Goal: Task Accomplishment & Management: Manage account settings

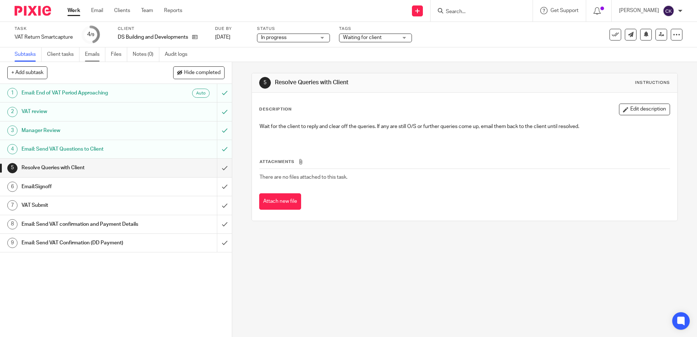
click at [97, 56] on link "Emails" at bounding box center [95, 54] width 20 height 14
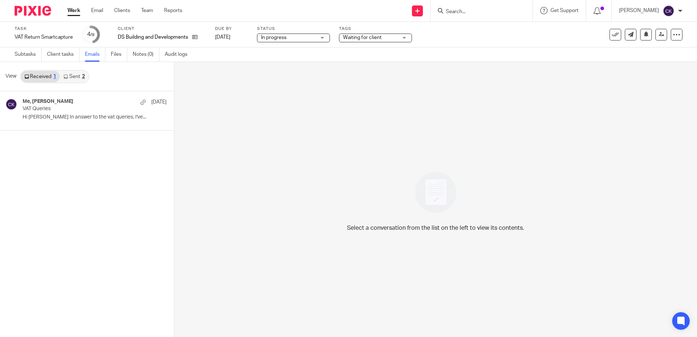
click at [74, 76] on link "Sent 2" at bounding box center [74, 77] width 28 height 12
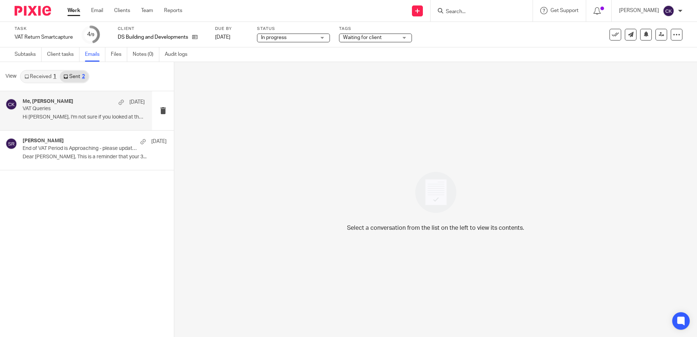
click at [50, 117] on p "Hi Dave, I'm not sure if you looked at the..." at bounding box center [84, 117] width 122 height 6
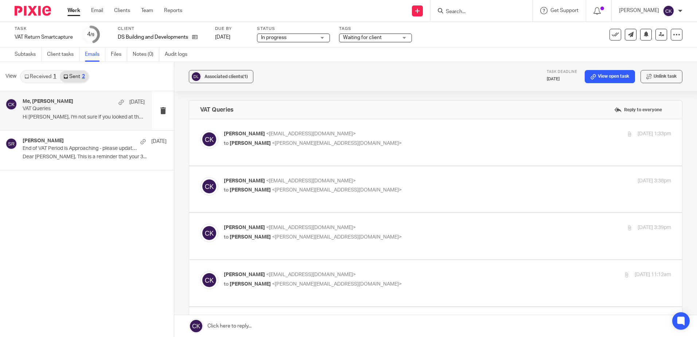
click at [249, 143] on span "David Scott" at bounding box center [250, 143] width 41 height 5
checkbox input "true"
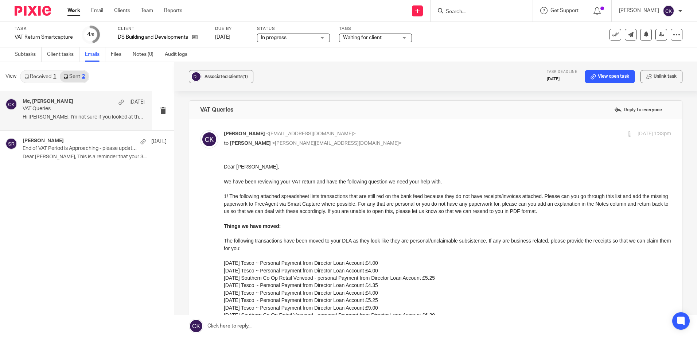
click at [71, 12] on link "Work" at bounding box center [73, 10] width 13 height 7
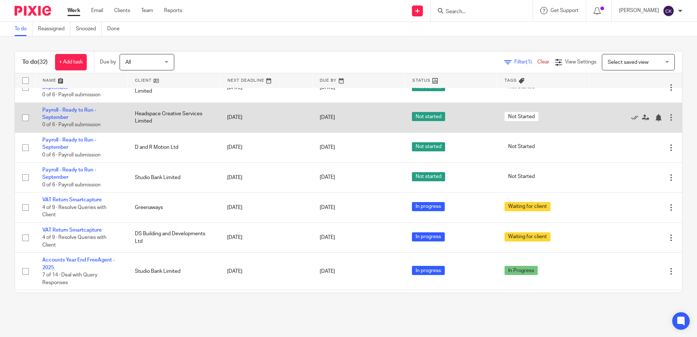
scroll to position [763, 0]
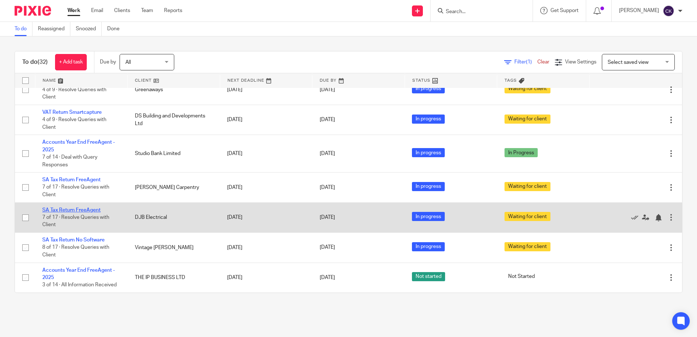
click at [78, 208] on link "SA Tax Return FreeAgent" at bounding box center [71, 210] width 58 height 5
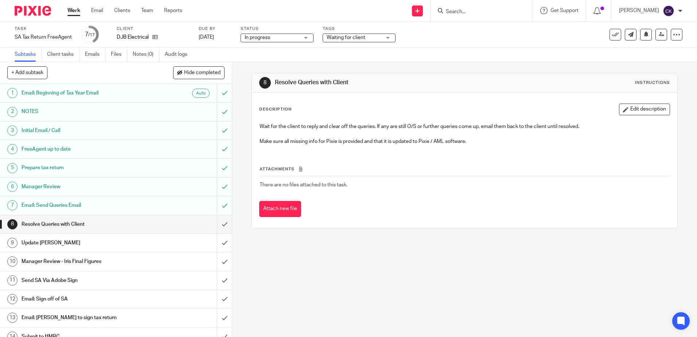
click at [71, 171] on h1 "Prepare tax return" at bounding box center [84, 167] width 125 height 11
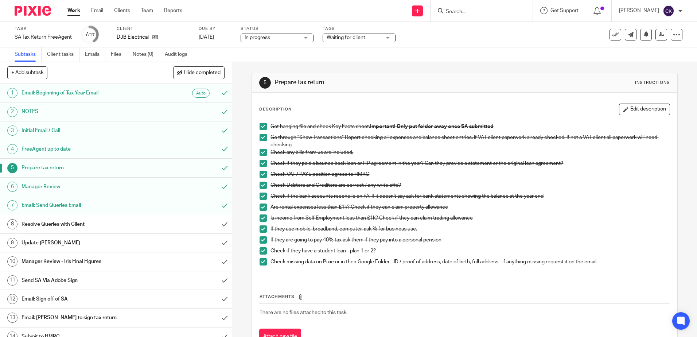
click at [97, 225] on h1 "Resolve Queries with Client" at bounding box center [84, 224] width 125 height 11
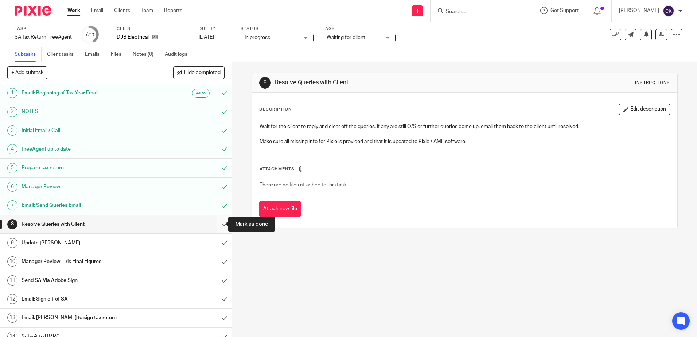
click at [214, 225] on input "submit" at bounding box center [116, 224] width 232 height 18
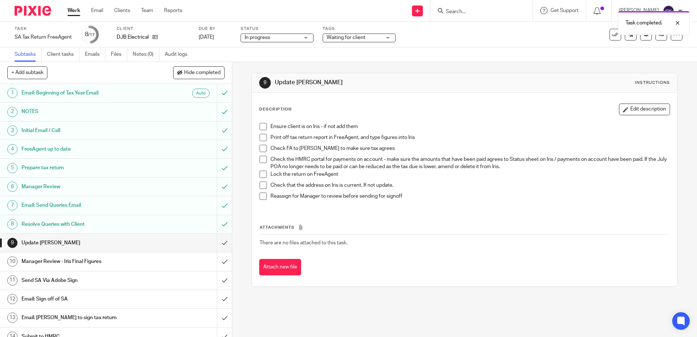
click at [260, 127] on span at bounding box center [263, 126] width 7 height 7
click at [261, 138] on span at bounding box center [263, 137] width 7 height 7
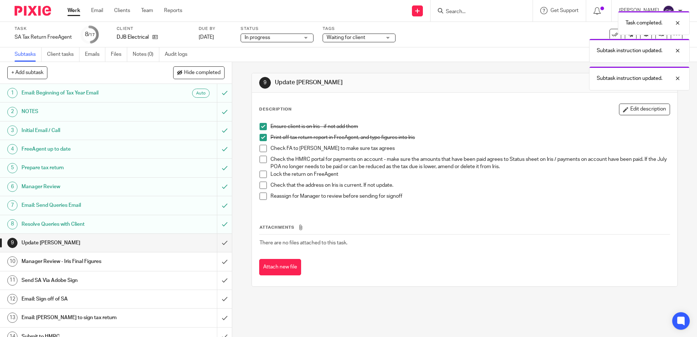
click at [262, 148] on span at bounding box center [263, 148] width 7 height 7
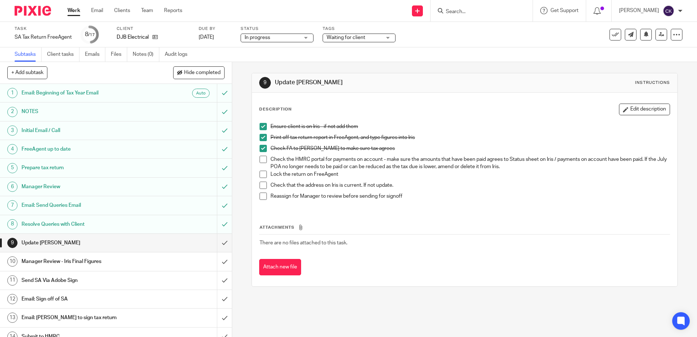
click at [262, 160] on span at bounding box center [263, 159] width 7 height 7
click at [261, 174] on span at bounding box center [263, 174] width 7 height 7
click at [154, 37] on icon at bounding box center [154, 36] width 5 height 5
click at [262, 184] on span at bounding box center [263, 185] width 7 height 7
click at [260, 194] on span at bounding box center [263, 196] width 7 height 7
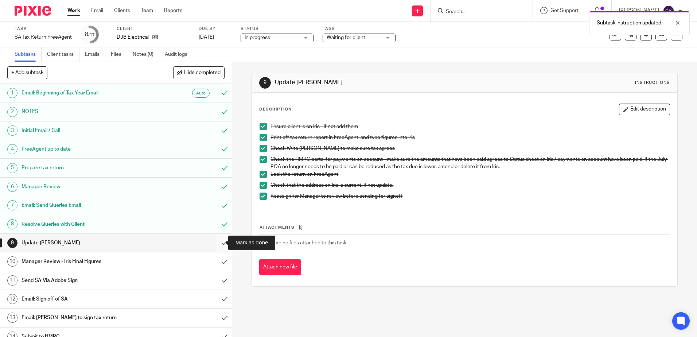
click at [215, 243] on input "submit" at bounding box center [116, 243] width 232 height 18
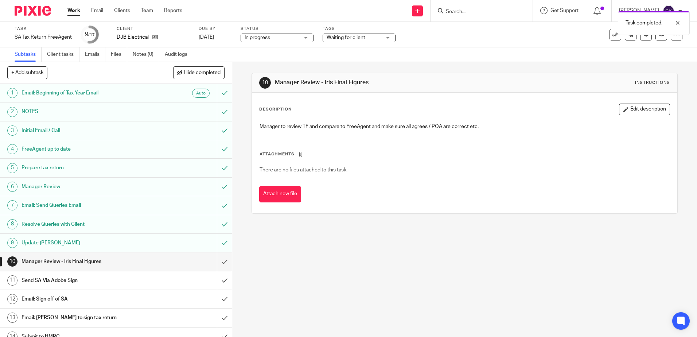
click at [387, 39] on div "Waiting for client" at bounding box center [359, 38] width 73 height 9
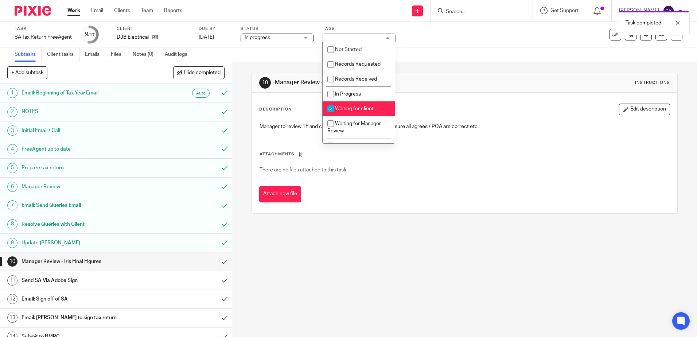
click at [331, 107] on input "checkbox" at bounding box center [331, 109] width 14 height 14
checkbox input "false"
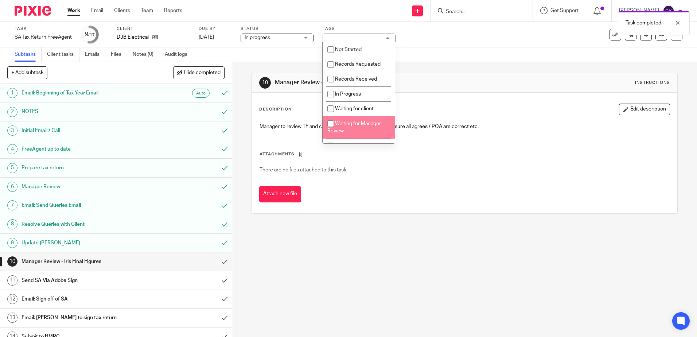
click at [329, 124] on input "checkbox" at bounding box center [331, 124] width 14 height 14
checkbox input "true"
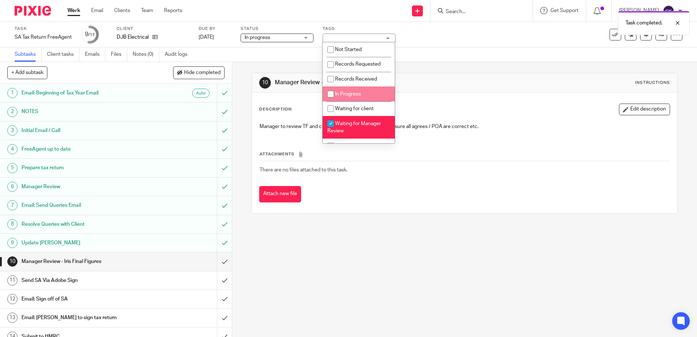
click at [476, 37] on div "Task SA Tax Return FreeAgent Save SA Tax Return FreeAgent 9 /17 Client DJB Elec…" at bounding box center [293, 35] width 557 height 18
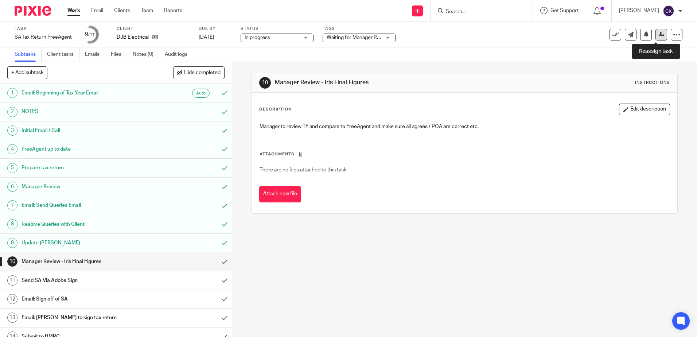
click at [659, 35] on icon at bounding box center [661, 34] width 5 height 5
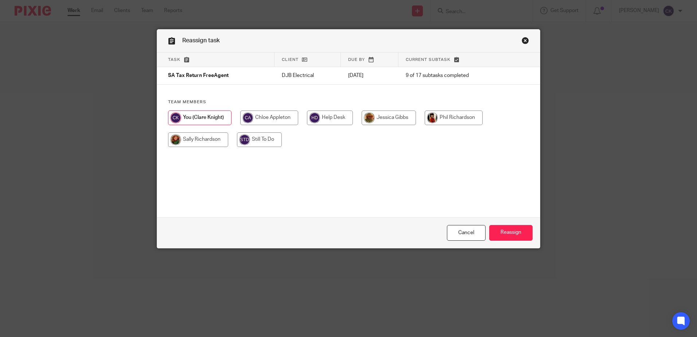
click at [208, 139] on input "radio" at bounding box center [198, 139] width 60 height 15
radio input "true"
click at [507, 234] on input "Reassign" at bounding box center [510, 233] width 43 height 16
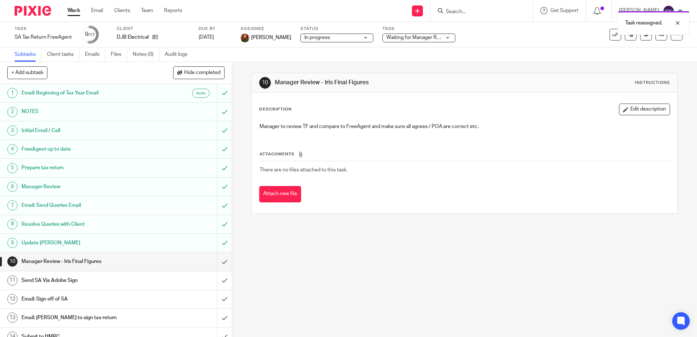
click at [75, 12] on link "Work" at bounding box center [73, 10] width 13 height 7
